Goal: Task Accomplishment & Management: Use online tool/utility

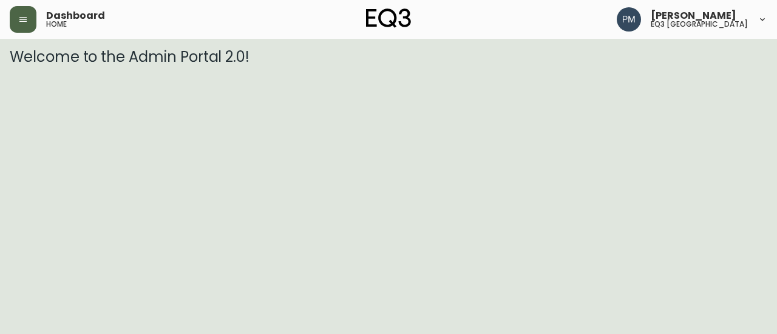
click at [15, 18] on button "button" at bounding box center [23, 19] width 27 height 27
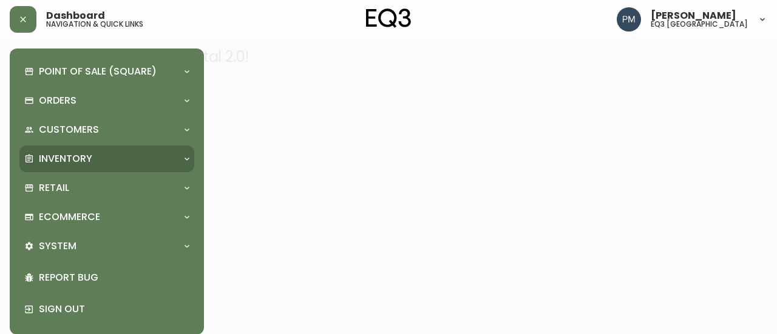
click at [89, 147] on div "Inventory" at bounding box center [106, 159] width 175 height 27
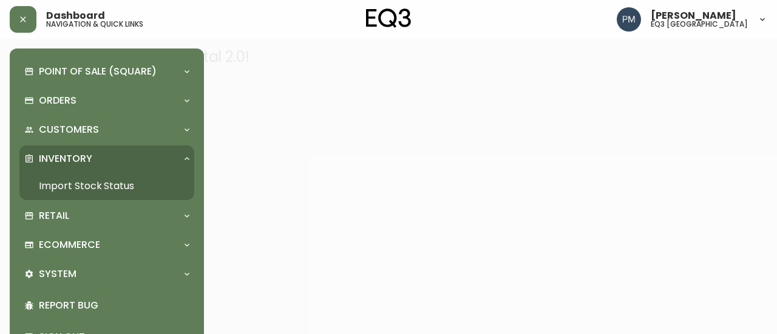
click at [90, 186] on link "Import Stock Status" at bounding box center [106, 186] width 175 height 28
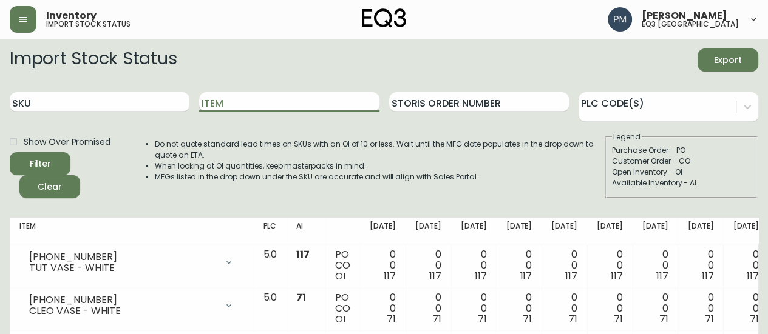
click at [232, 94] on input "Item" at bounding box center [289, 101] width 180 height 19
click at [10, 152] on button "Filter" at bounding box center [40, 163] width 61 height 23
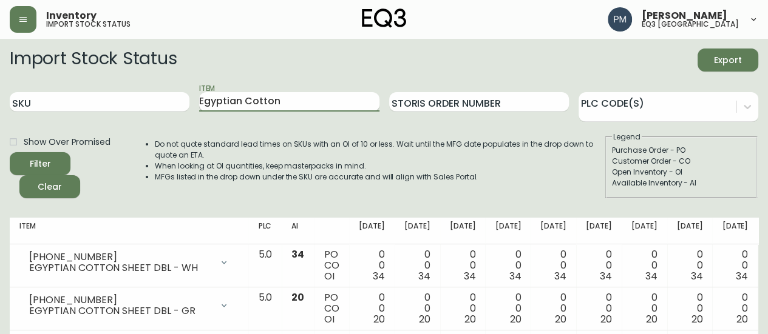
click at [216, 106] on input "Egyptian Cotton" at bounding box center [289, 101] width 180 height 19
type input "Wooly"
click at [10, 152] on button "Filter" at bounding box center [40, 163] width 61 height 23
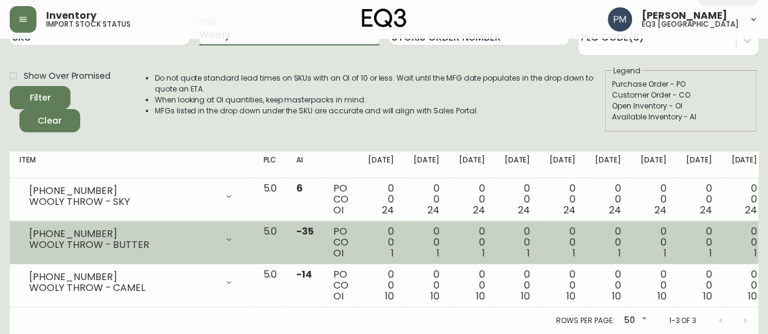
scroll to position [75, 0]
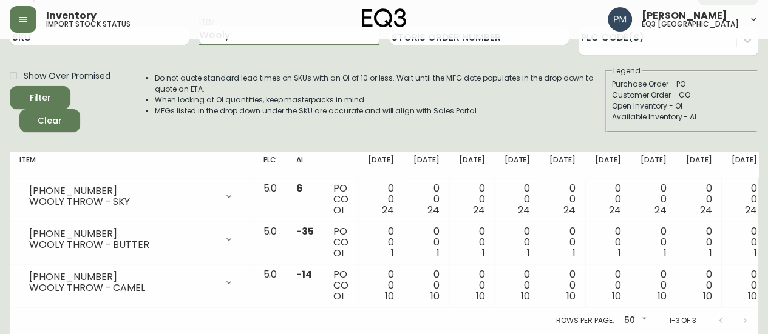
click at [535, 95] on li "When looking at OI quantities, keep masterpacks in mind." at bounding box center [379, 100] width 449 height 11
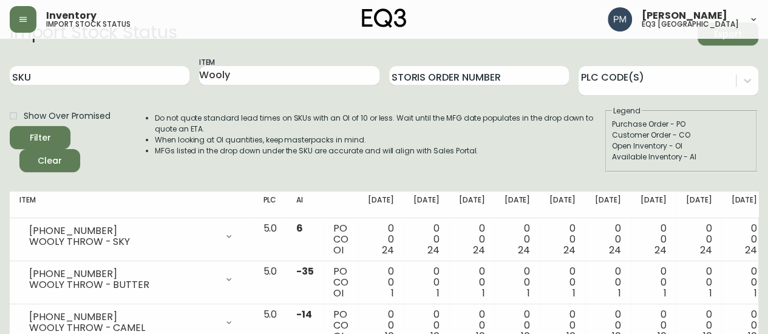
scroll to position [14, 0]
